Goal: Check status: Check status

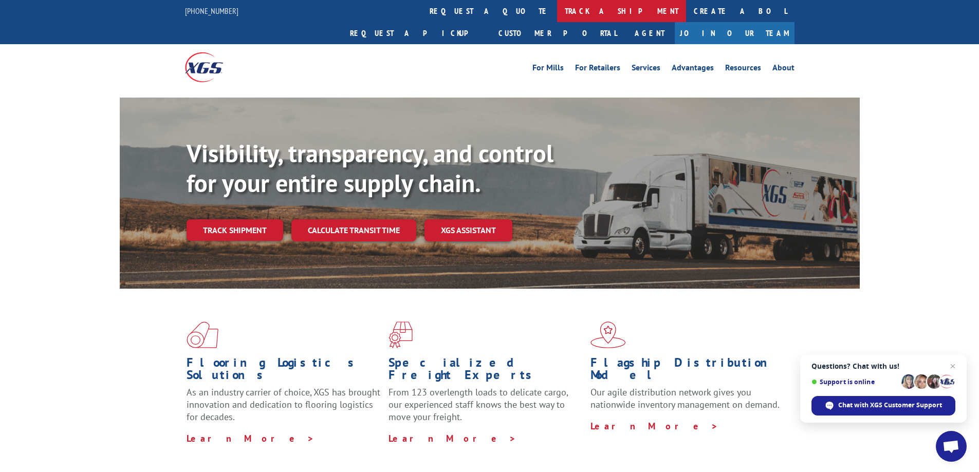
click at [557, 5] on link "track a shipment" at bounding box center [621, 11] width 129 height 22
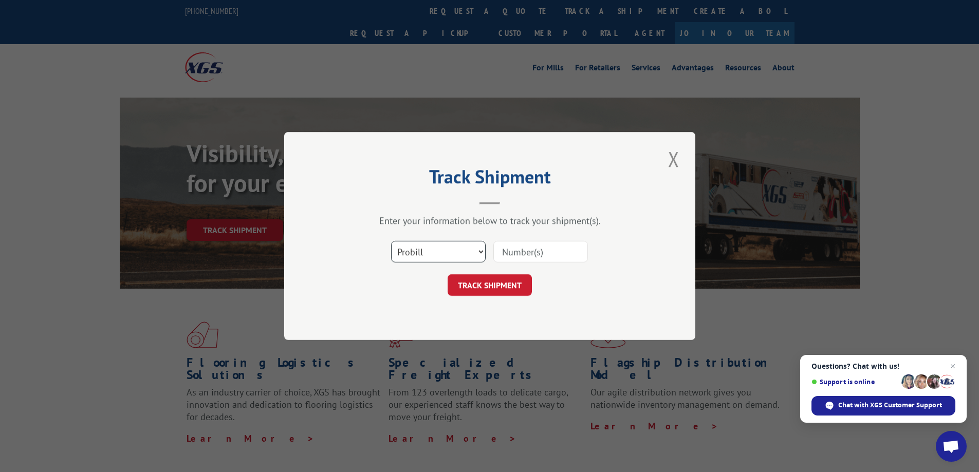
click at [450, 258] on select "Select category... Probill BOL PO" at bounding box center [438, 252] width 95 height 22
select select "po"
click at [391, 241] on select "Select category... Probill BOL PO" at bounding box center [438, 252] width 95 height 22
click at [545, 245] on input at bounding box center [540, 252] width 95 height 22
type input "CP-027812"
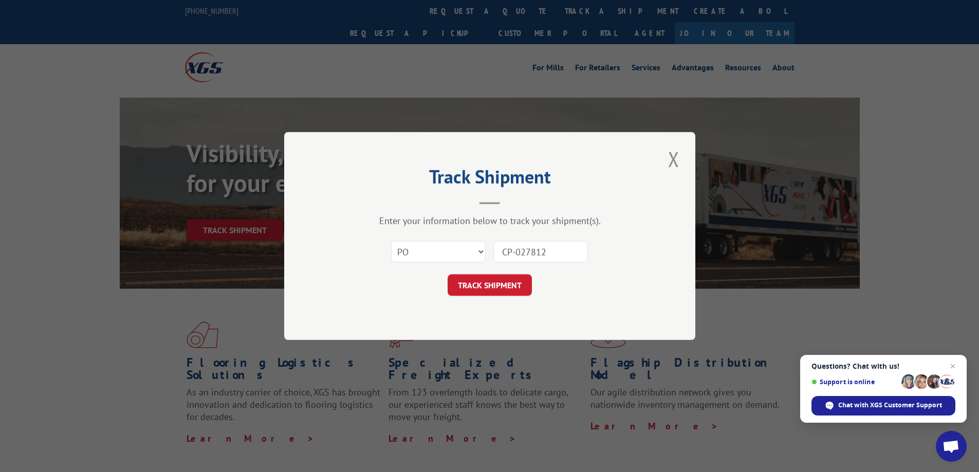
click at [522, 286] on button "TRACK SHIPMENT" at bounding box center [489, 285] width 84 height 22
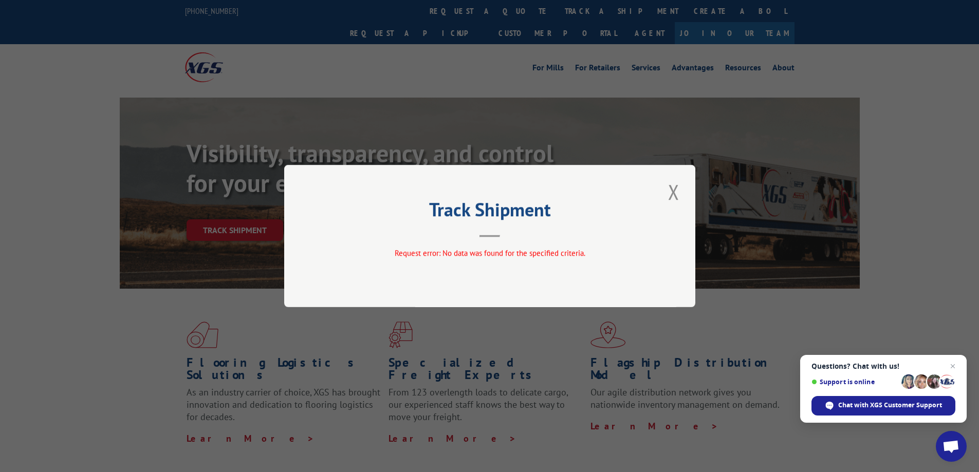
click at [682, 197] on div "Track Shipment Request error: No data was found for the specified criteria." at bounding box center [489, 236] width 411 height 142
click at [669, 192] on button "Close modal" at bounding box center [673, 192] width 17 height 28
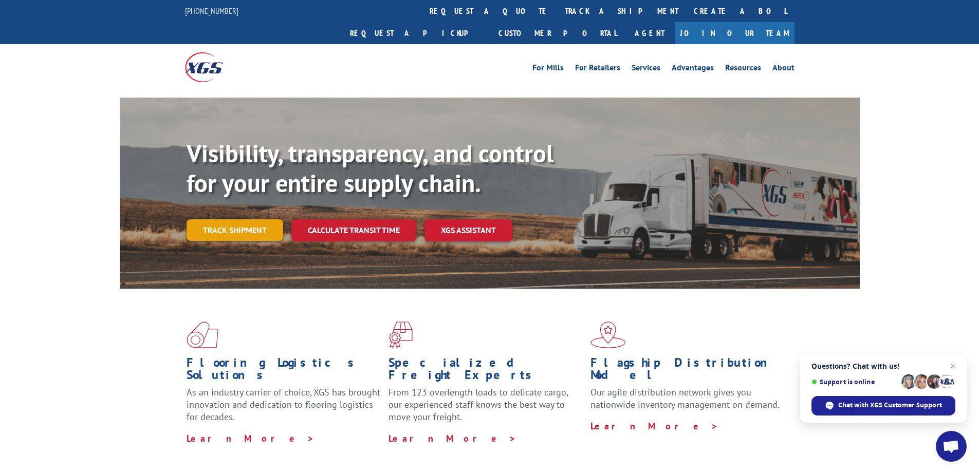
click at [240, 219] on link "Track shipment" at bounding box center [234, 230] width 97 height 22
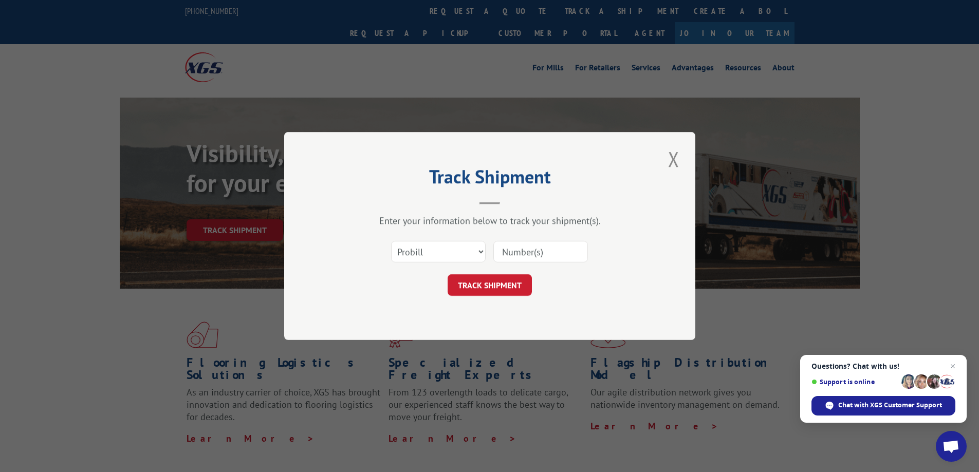
click at [590, 253] on div "Select category... Probill BOL PO" at bounding box center [489, 252] width 308 height 34
click at [587, 247] on input at bounding box center [540, 252] width 95 height 22
type input "CP-027812"
click at [520, 290] on button "TRACK SHIPMENT" at bounding box center [489, 285] width 84 height 22
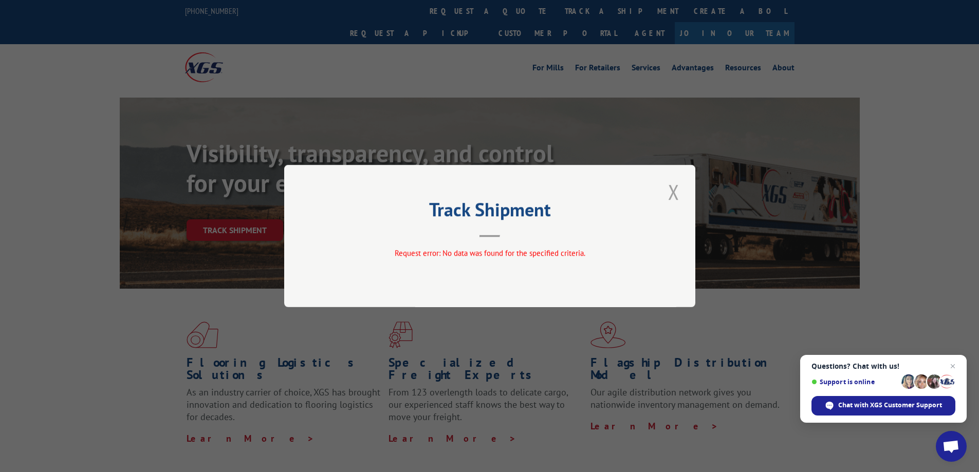
click at [680, 192] on button "Close modal" at bounding box center [673, 192] width 17 height 28
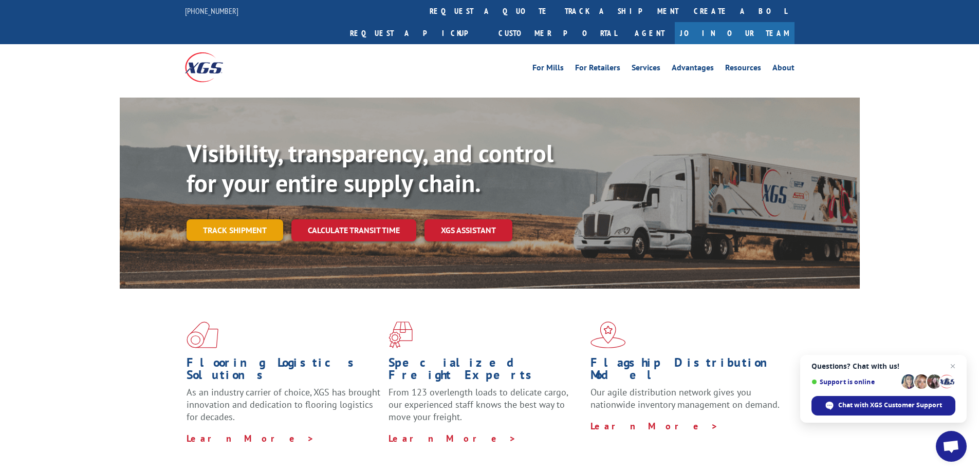
click at [203, 219] on link "Track shipment" at bounding box center [234, 230] width 97 height 22
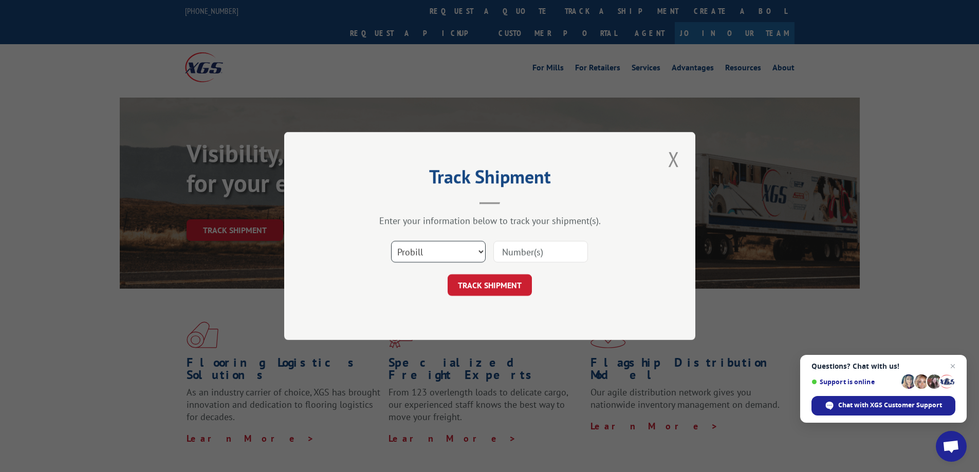
click at [451, 249] on select "Select category... Probill BOL PO" at bounding box center [438, 252] width 95 height 22
select select "bol"
click at [391, 241] on select "Select category... Probill BOL PO" at bounding box center [438, 252] width 95 height 22
click at [536, 249] on input at bounding box center [540, 252] width 95 height 22
click at [494, 283] on button "TRACK SHIPMENT" at bounding box center [489, 285] width 84 height 22
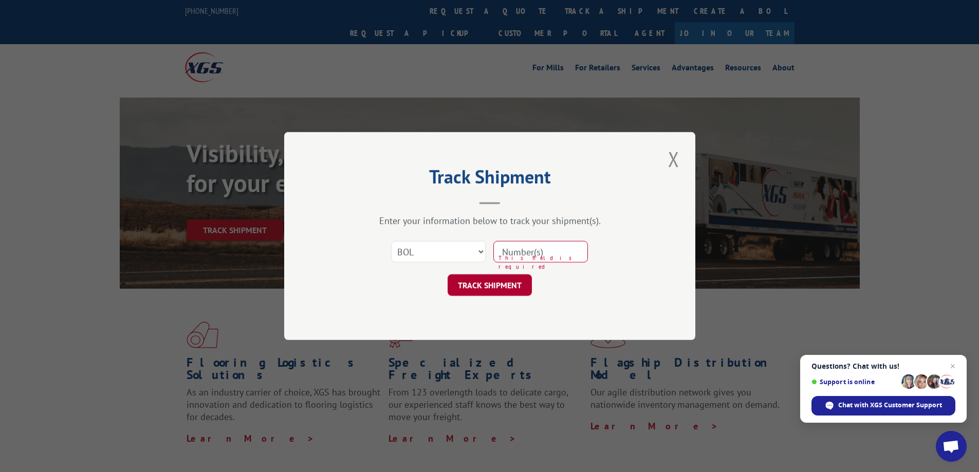
click at [493, 284] on button "TRACK SHIPMENT" at bounding box center [489, 285] width 84 height 22
click at [551, 239] on div "Select category... Probill BOL PO This field is required" at bounding box center [489, 252] width 308 height 34
click at [544, 250] on input at bounding box center [540, 252] width 95 height 22
type input "CP-027812"
click at [551, 280] on div "TRACK SHIPMENT" at bounding box center [489, 285] width 308 height 22
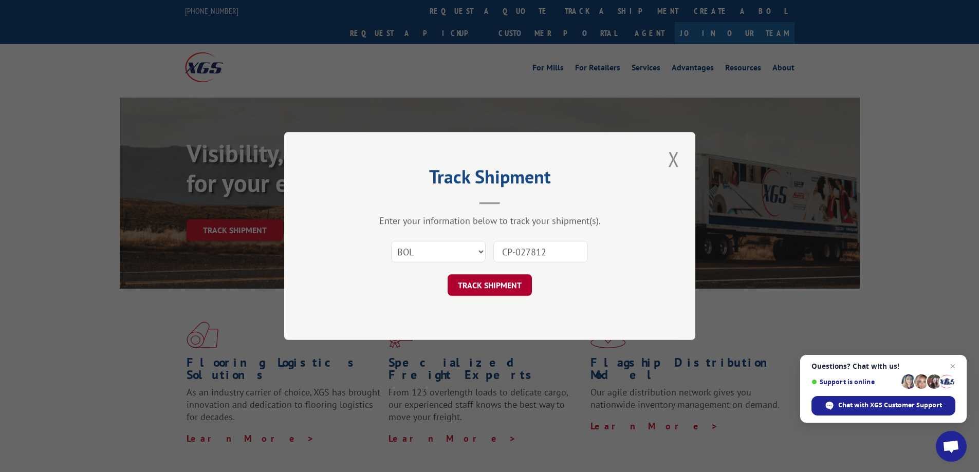
click at [497, 286] on button "TRACK SHIPMENT" at bounding box center [489, 285] width 84 height 22
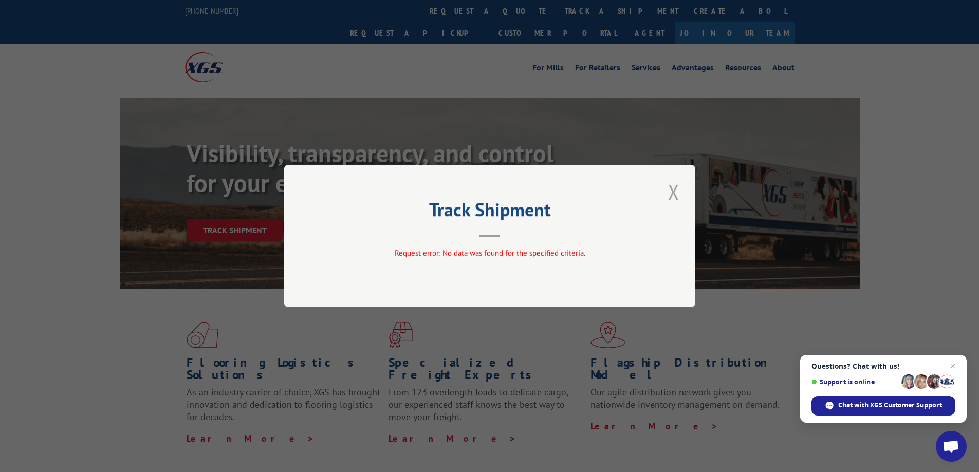
click at [680, 193] on button "Close modal" at bounding box center [673, 192] width 17 height 28
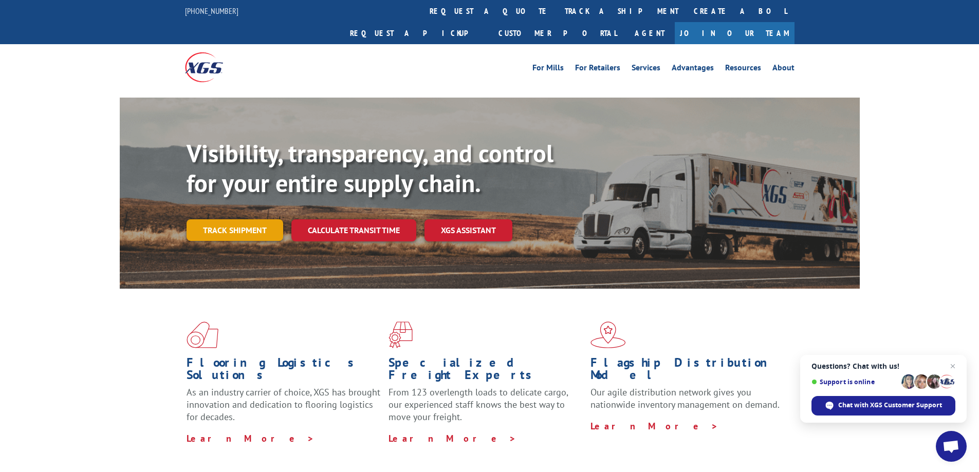
click at [214, 219] on link "Track shipment" at bounding box center [234, 230] width 97 height 22
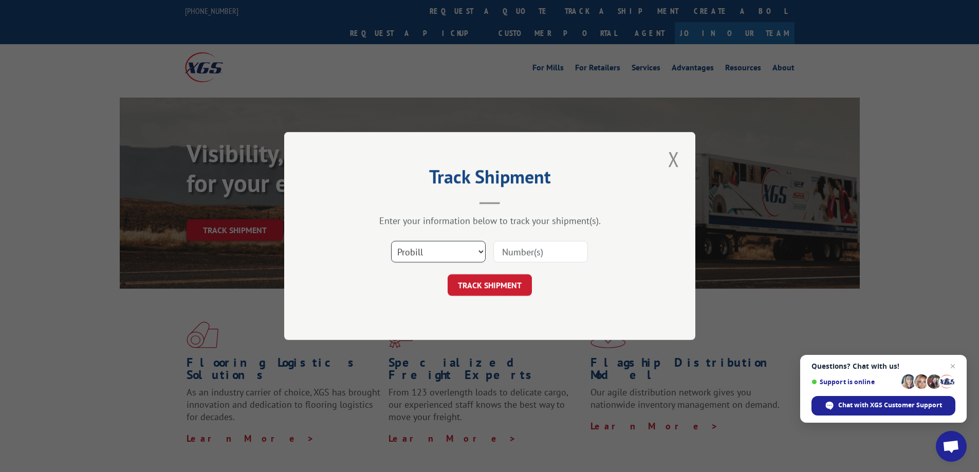
drag, startPoint x: 431, startPoint y: 249, endPoint x: 438, endPoint y: 260, distance: 13.0
click at [431, 249] on select "Select category... Probill BOL PO" at bounding box center [438, 252] width 95 height 22
click at [526, 255] on input at bounding box center [540, 252] width 95 height 22
type input "CP-027812"
click at [432, 255] on select "Select category... Probill BOL PO" at bounding box center [438, 252] width 95 height 22
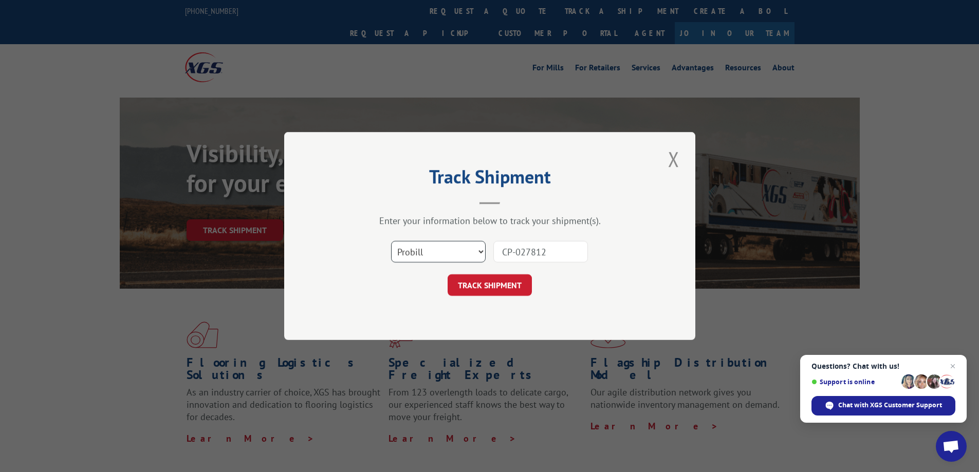
select select "po"
click at [391, 241] on select "Select category... Probill BOL PO" at bounding box center [438, 252] width 95 height 22
click at [480, 294] on button "TRACK SHIPMENT" at bounding box center [489, 285] width 84 height 22
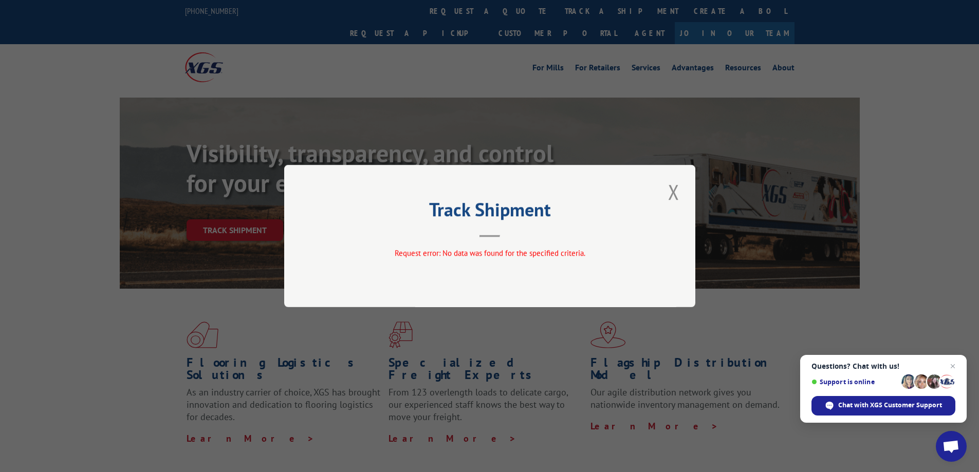
click at [686, 184] on div "Track Shipment Request error: No data was found for the specified criteria." at bounding box center [489, 236] width 411 height 142
click at [667, 192] on button "Close modal" at bounding box center [673, 192] width 17 height 28
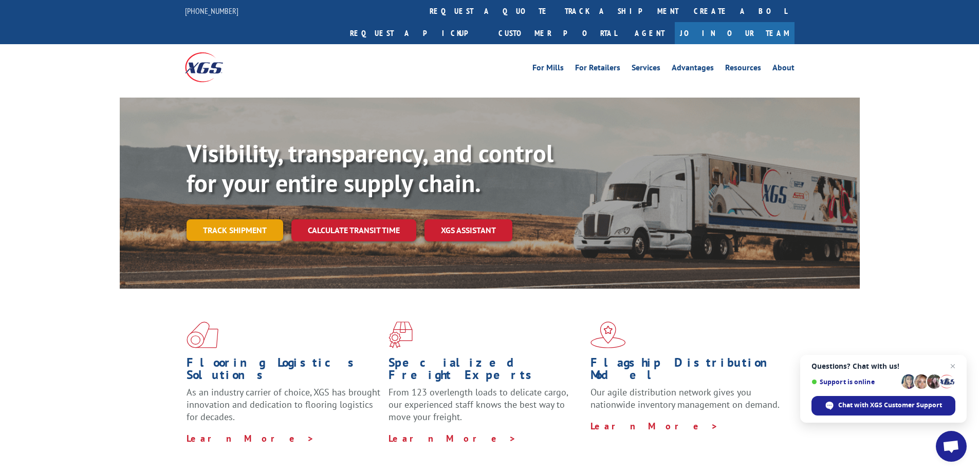
click at [213, 219] on link "Track shipment" at bounding box center [234, 230] width 97 height 22
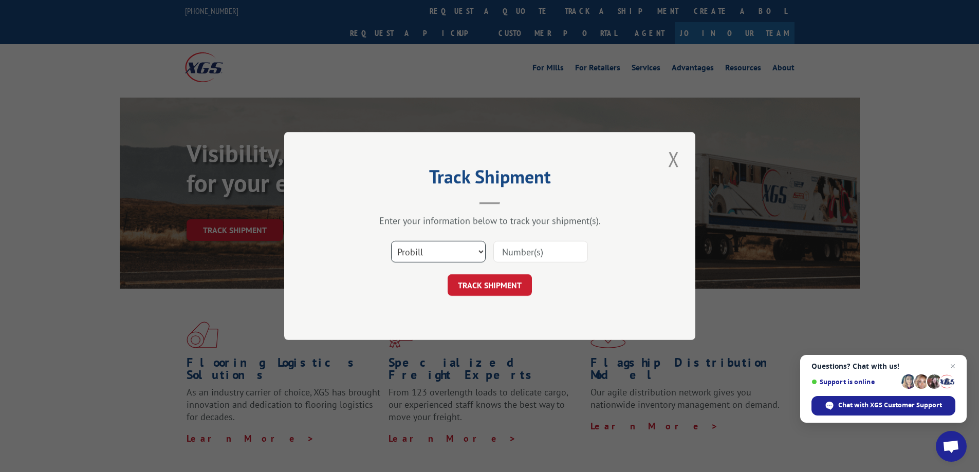
click at [468, 251] on select "Select category... Probill BOL PO" at bounding box center [438, 252] width 95 height 22
select select "bol"
click at [391, 241] on select "Select category... Probill BOL PO" at bounding box center [438, 252] width 95 height 22
click at [546, 248] on input at bounding box center [540, 252] width 95 height 22
type input "CP-027812.A"
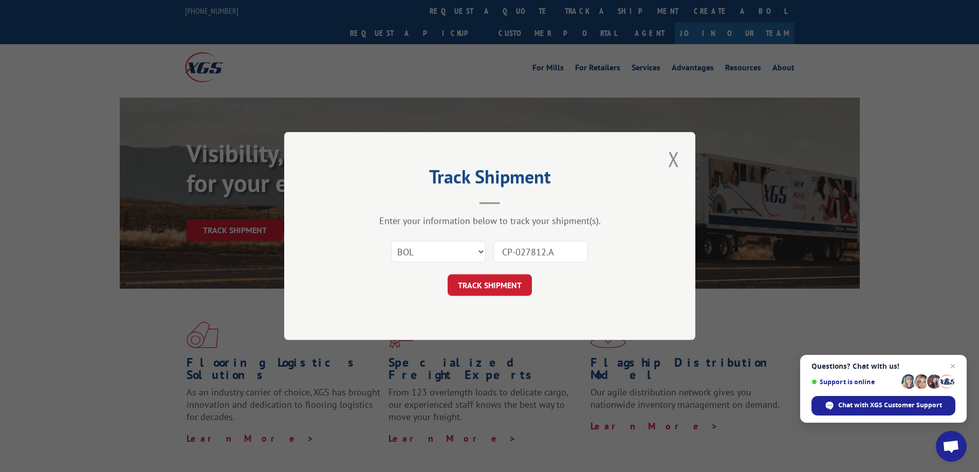
click button "TRACK SHIPMENT" at bounding box center [489, 285] width 84 height 22
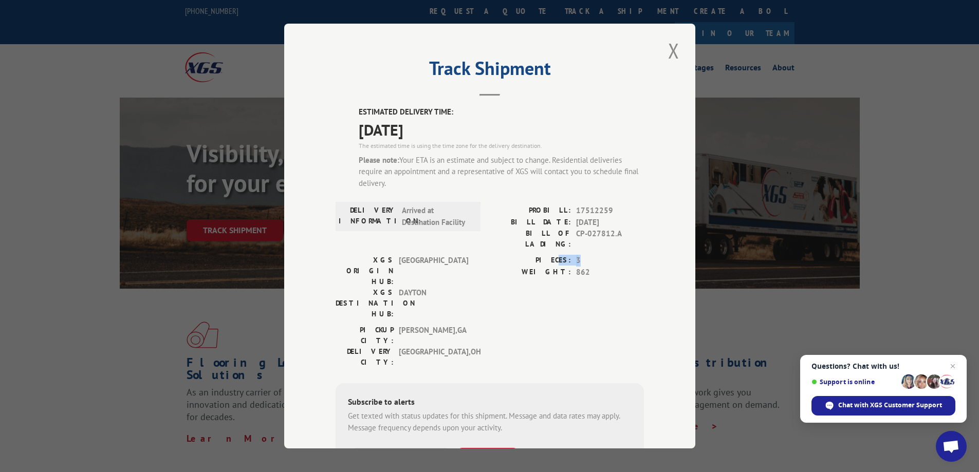
drag, startPoint x: 556, startPoint y: 252, endPoint x: 595, endPoint y: 254, distance: 38.6
click at [595, 255] on div "PIECES: 3" at bounding box center [567, 261] width 154 height 12
click at [546, 267] on label "WEIGHT:" at bounding box center [530, 273] width 81 height 12
click at [665, 55] on button "Close modal" at bounding box center [673, 50] width 17 height 28
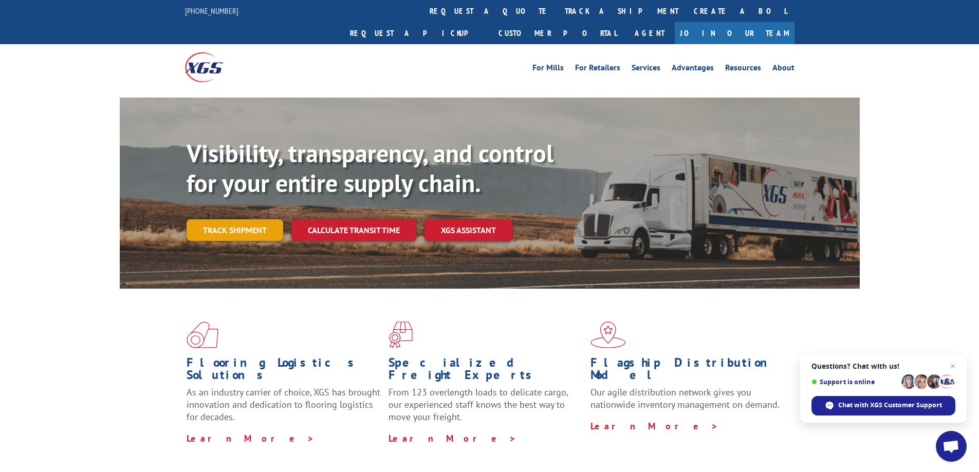
click at [212, 219] on link "Track shipment" at bounding box center [234, 230] width 97 height 22
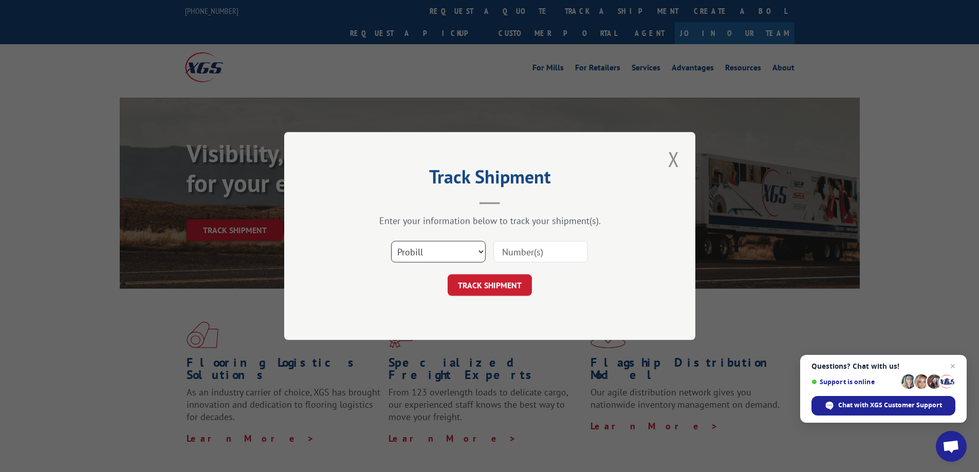
click at [449, 256] on select "Select category... Probill BOL PO" at bounding box center [438, 252] width 95 height 22
click at [537, 251] on input at bounding box center [540, 252] width 95 height 22
paste input "17512259"
type input "17512259"
drag, startPoint x: 437, startPoint y: 246, endPoint x: 438, endPoint y: 253, distance: 7.4
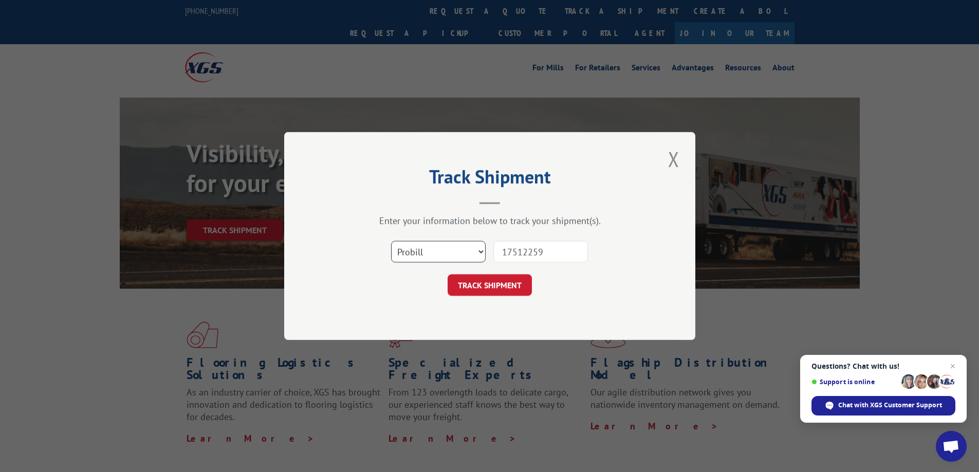
click at [437, 246] on select "Select category... Probill BOL PO" at bounding box center [438, 252] width 95 height 22
drag, startPoint x: 499, startPoint y: 296, endPoint x: 502, endPoint y: 290, distance: 6.7
click at [499, 296] on div "Track Shipment Enter your information below to track your shipment(s). Select c…" at bounding box center [489, 236] width 411 height 208
click at [505, 285] on button "TRACK SHIPMENT" at bounding box center [489, 285] width 84 height 22
